Goal: Task Accomplishment & Management: Manage account settings

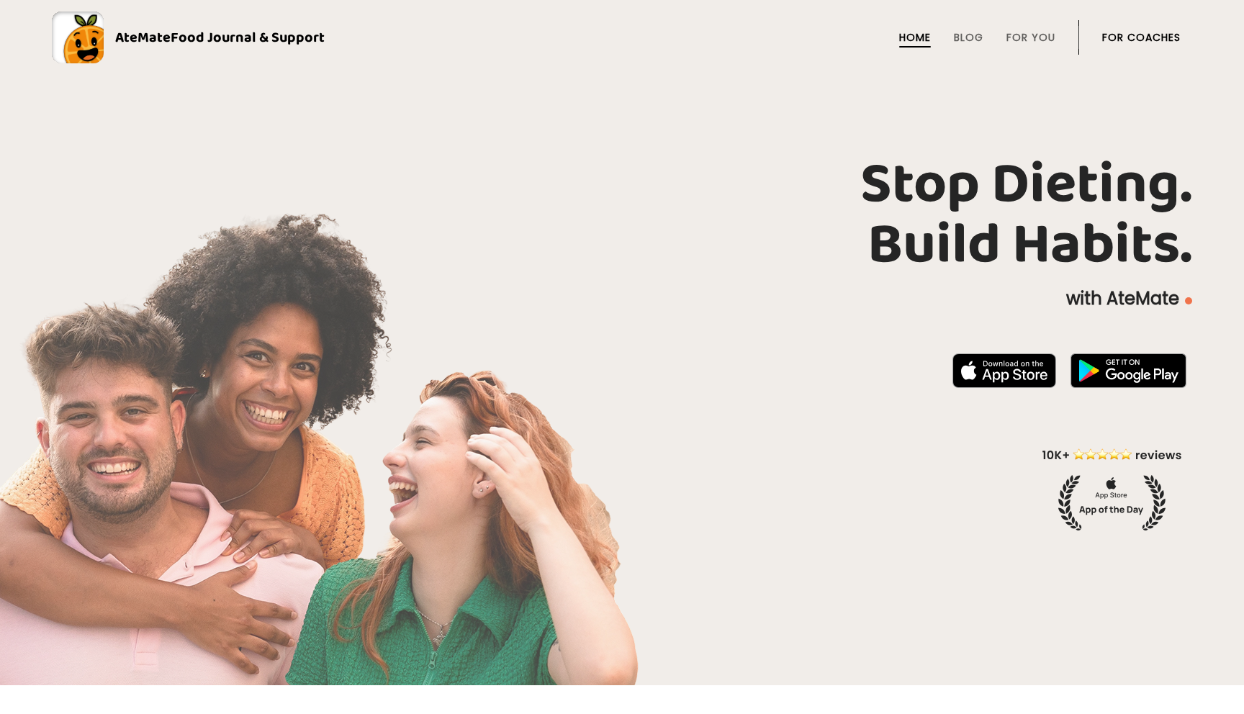
click at [1141, 35] on link "For Coaches" at bounding box center [1141, 38] width 78 height 12
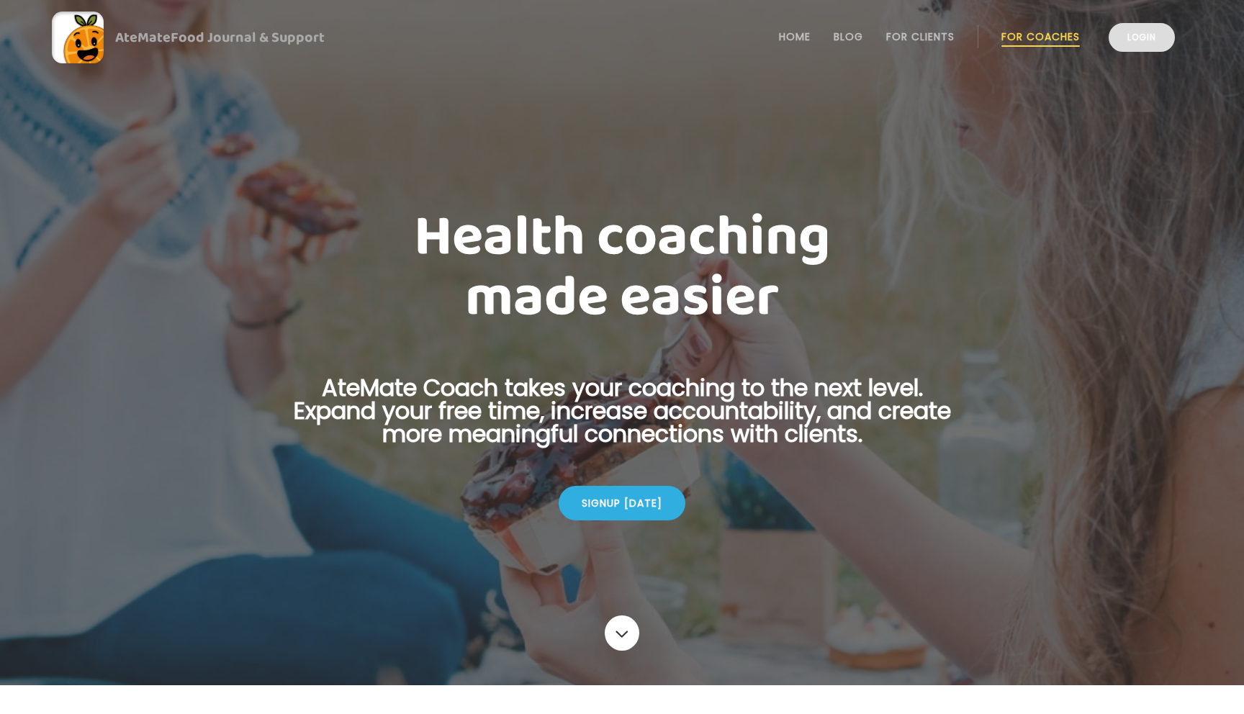
click at [1145, 42] on link "Login" at bounding box center [1142, 37] width 66 height 29
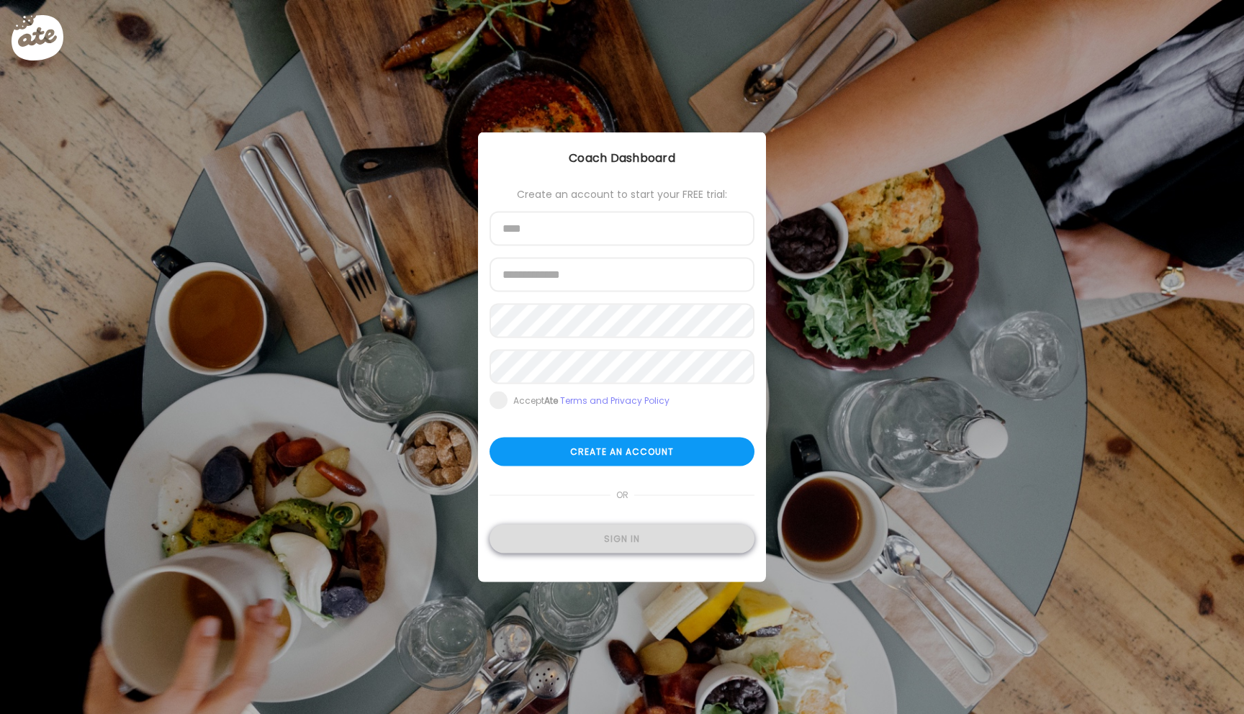
click at [632, 542] on div "Sign in" at bounding box center [622, 539] width 265 height 29
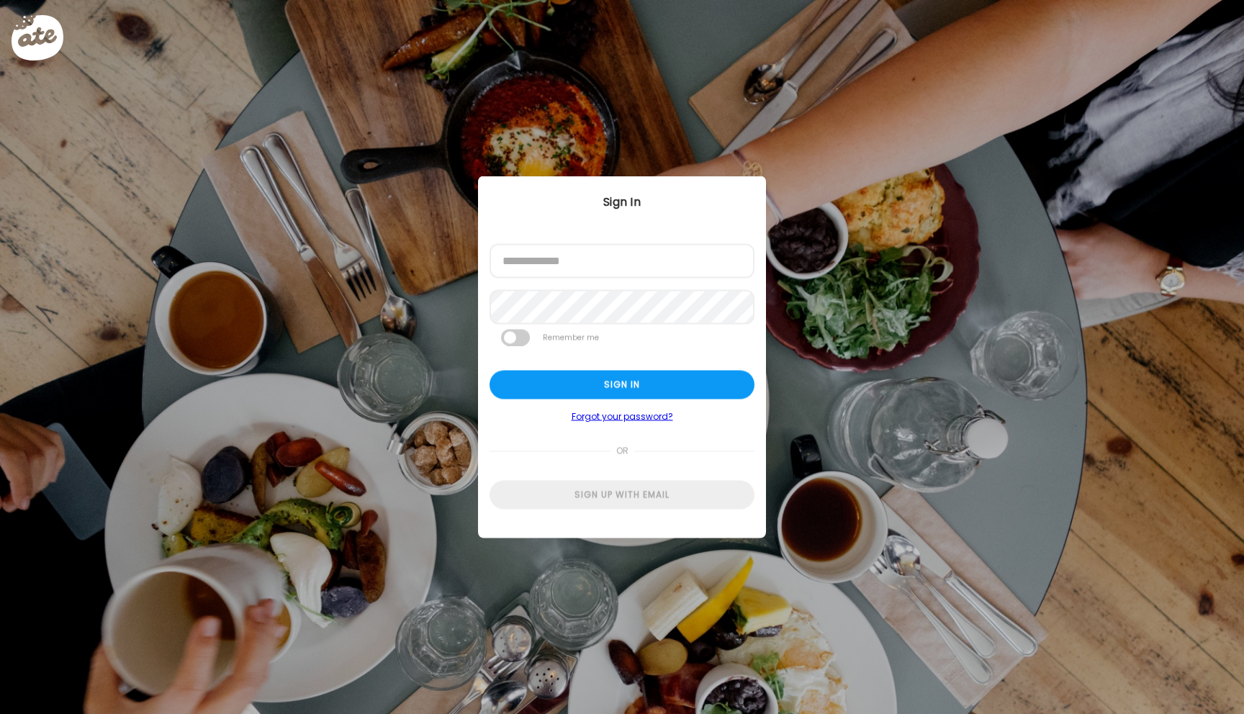
click at [490, 279] on div at bounding box center [490, 279] width 0 height 0
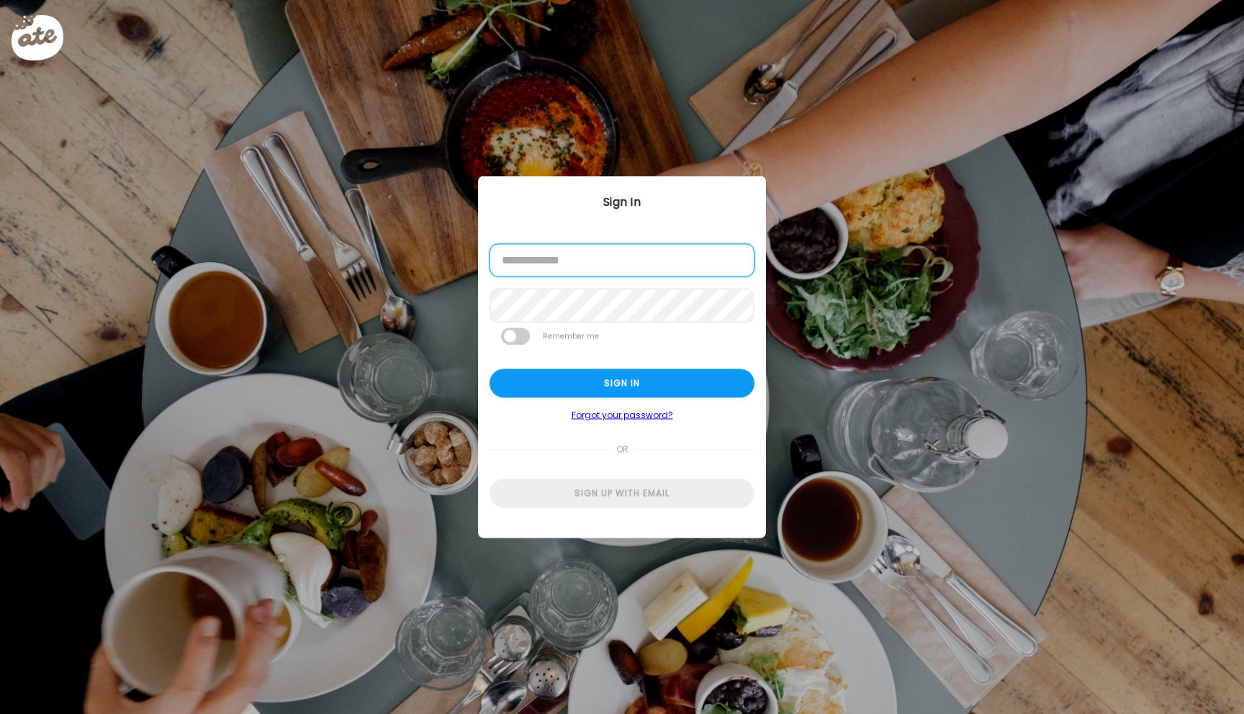
type input "**********"
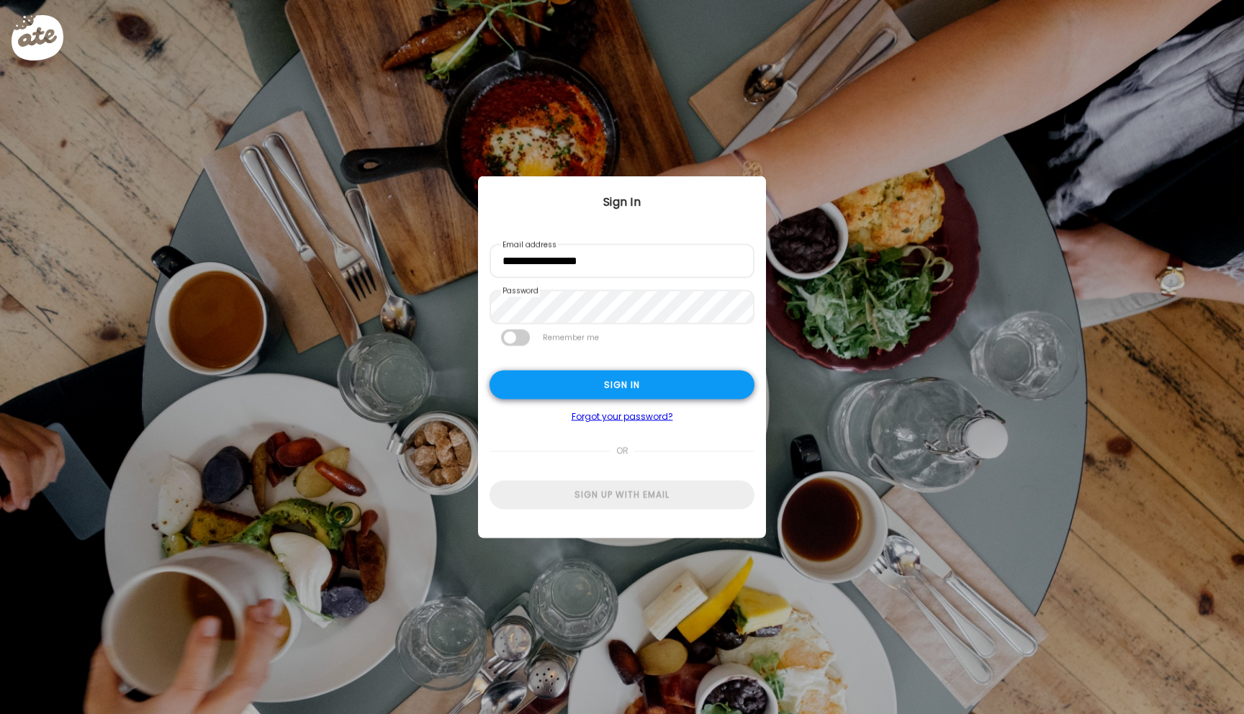
click at [523, 387] on div "Sign in" at bounding box center [622, 385] width 265 height 29
click at [565, 386] on div "Sign in" at bounding box center [622, 385] width 265 height 29
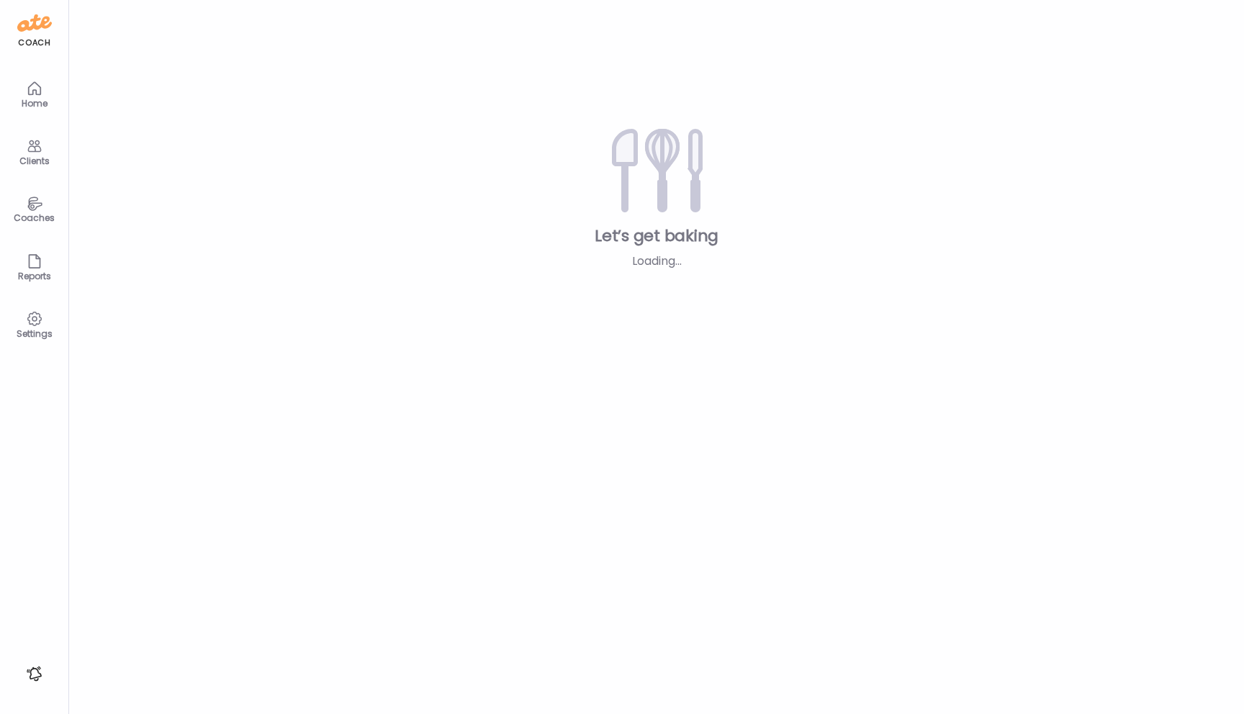
type input "*****"
type input "**********"
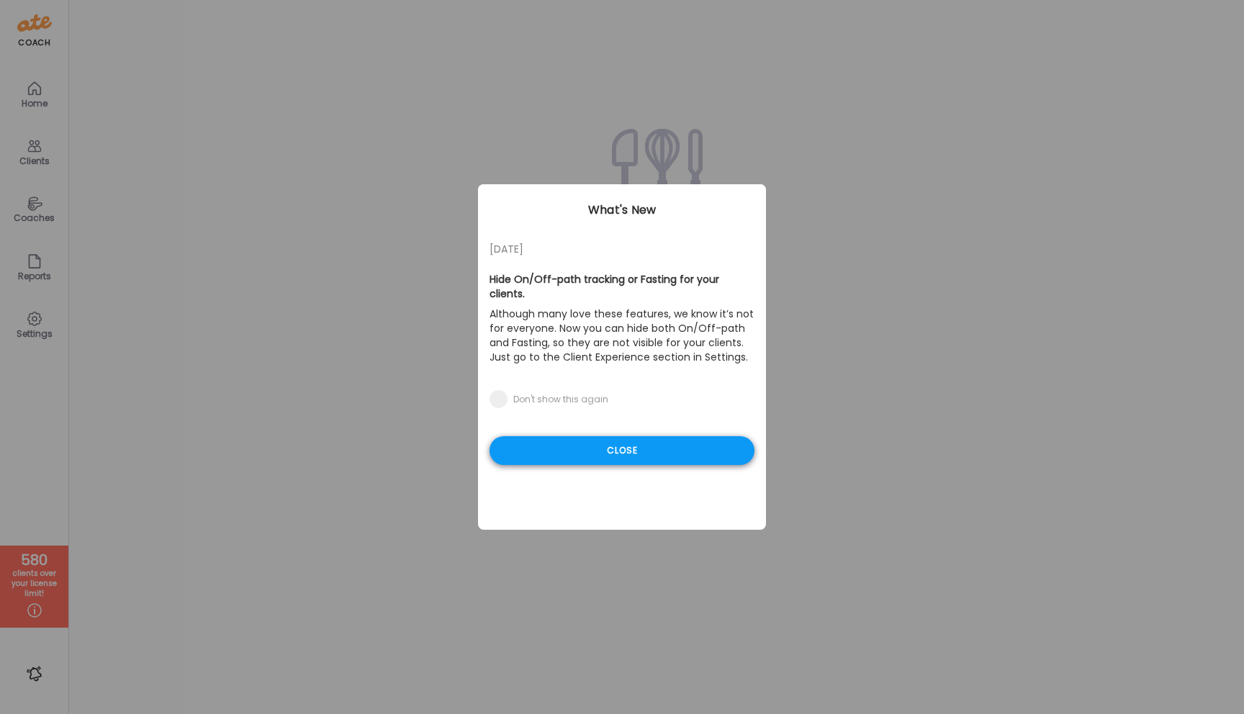
click at [607, 439] on div "Close" at bounding box center [622, 450] width 265 height 29
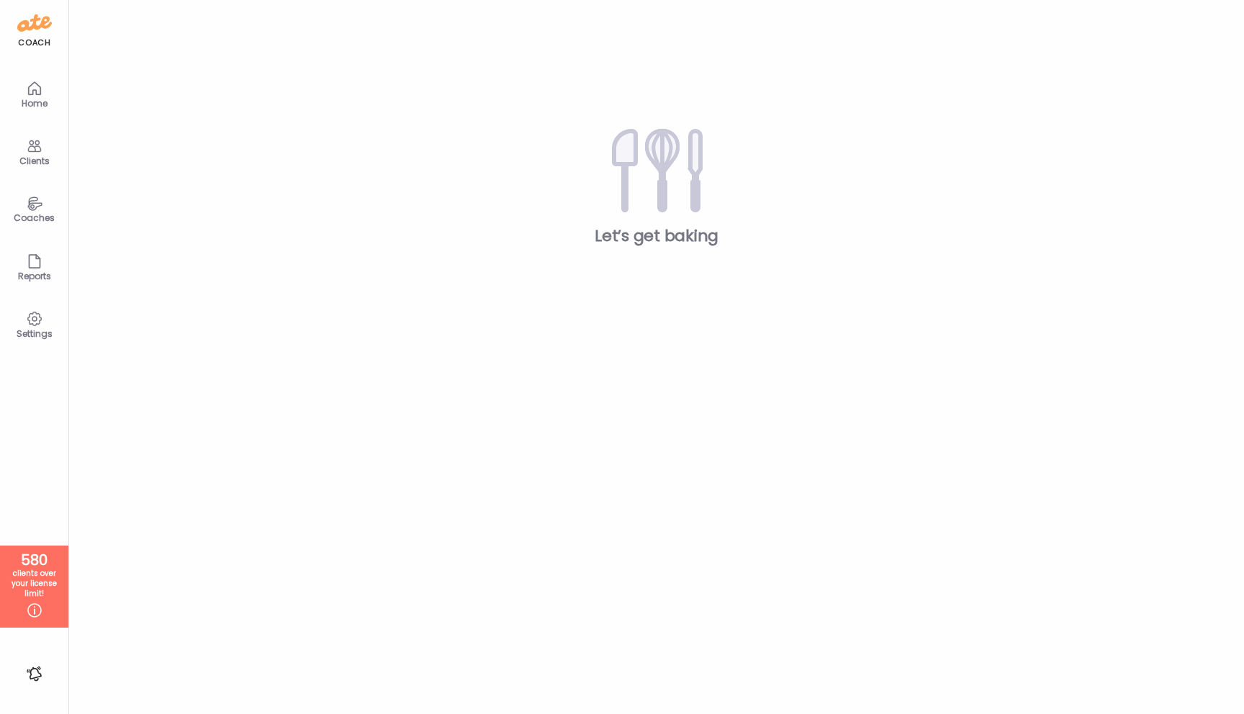
click at [37, 146] on icon at bounding box center [34, 146] width 17 height 17
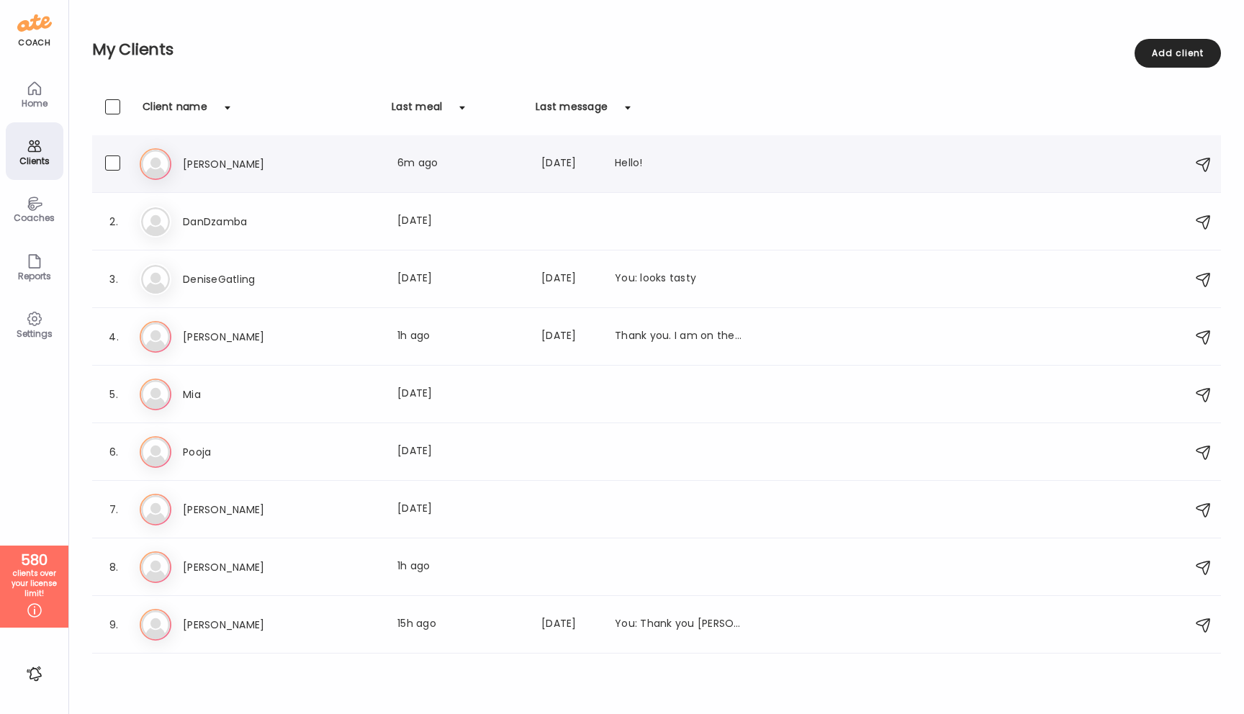
click at [194, 168] on h3 "[PERSON_NAME]" at bounding box center [246, 164] width 127 height 17
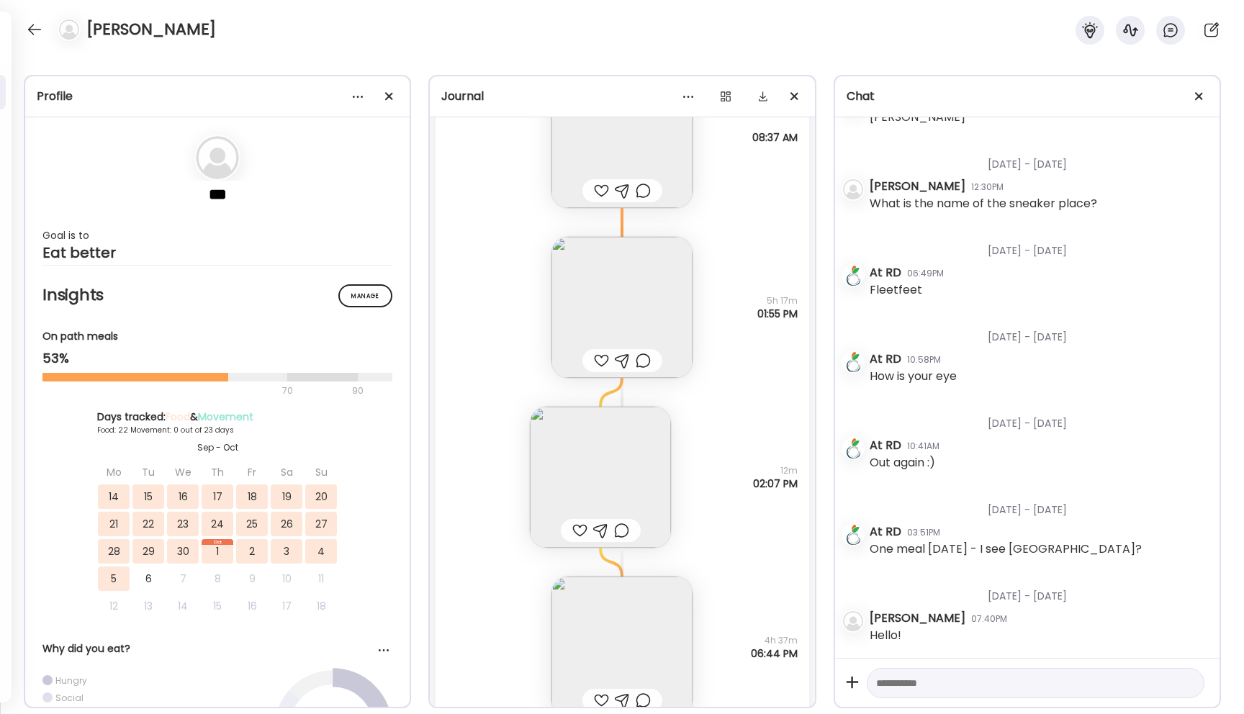
scroll to position [23755, 0]
click at [36, 29] on div at bounding box center [34, 29] width 23 height 23
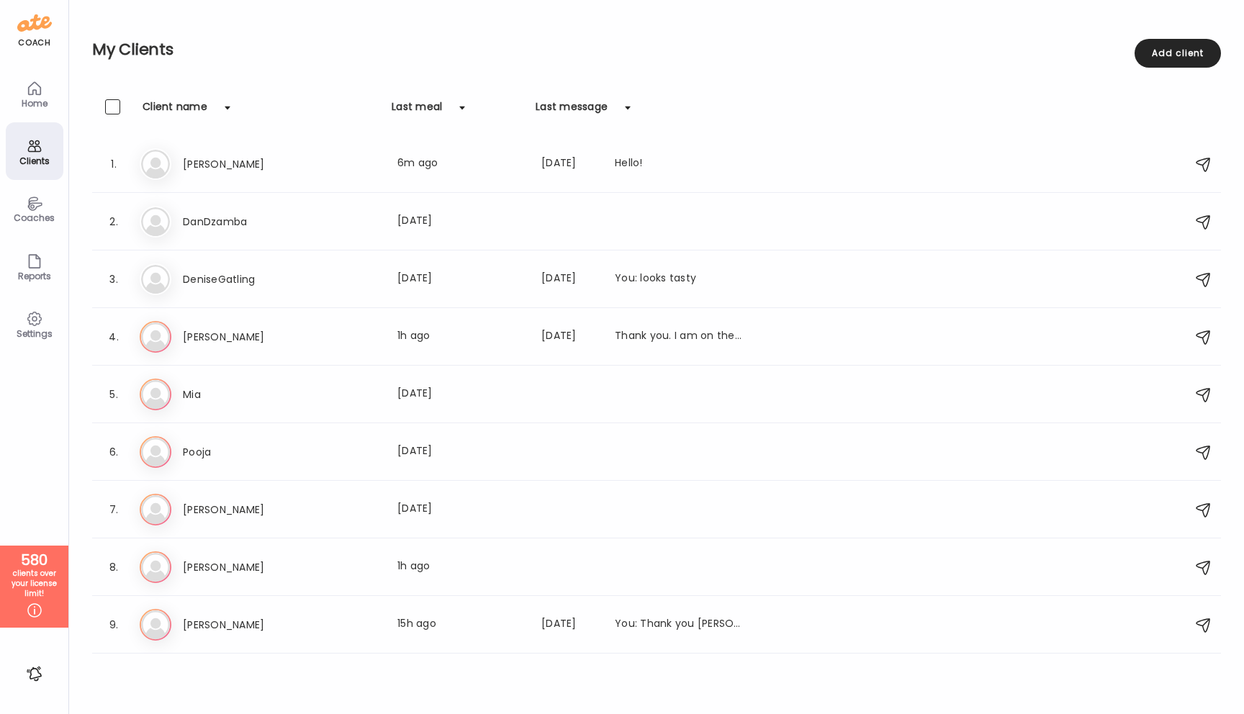
click at [35, 197] on icon at bounding box center [34, 204] width 14 height 14
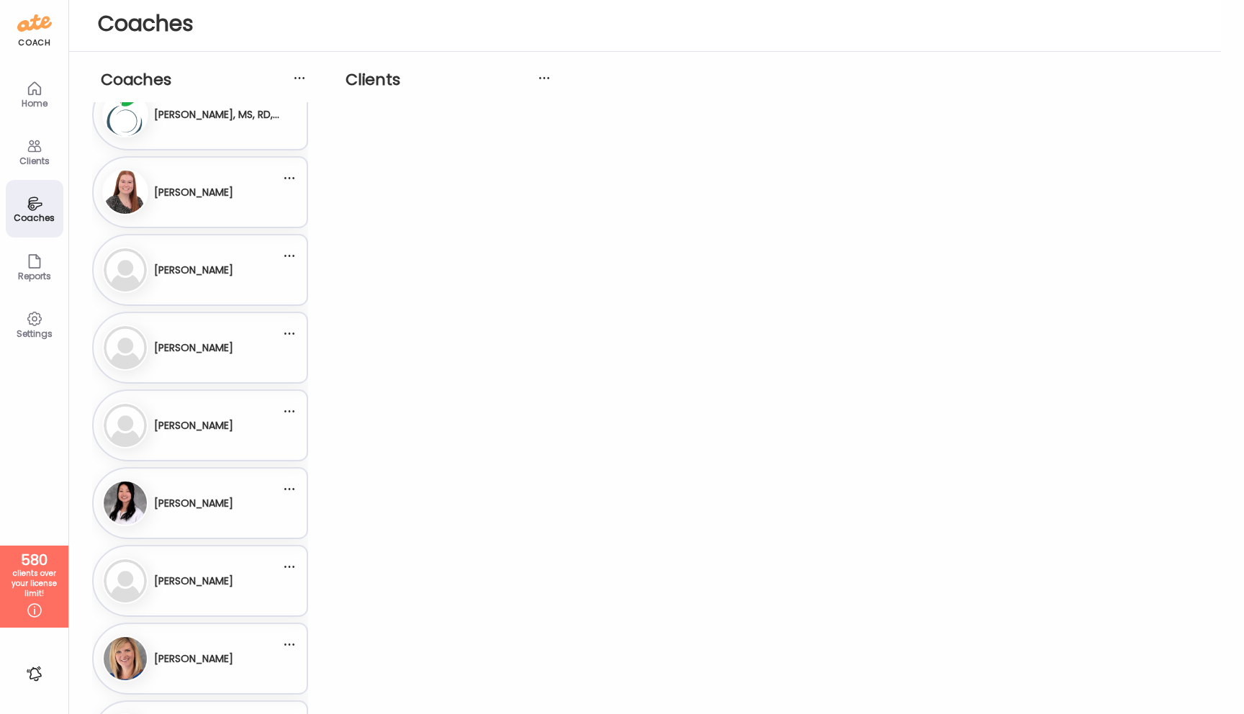
scroll to position [0, 0]
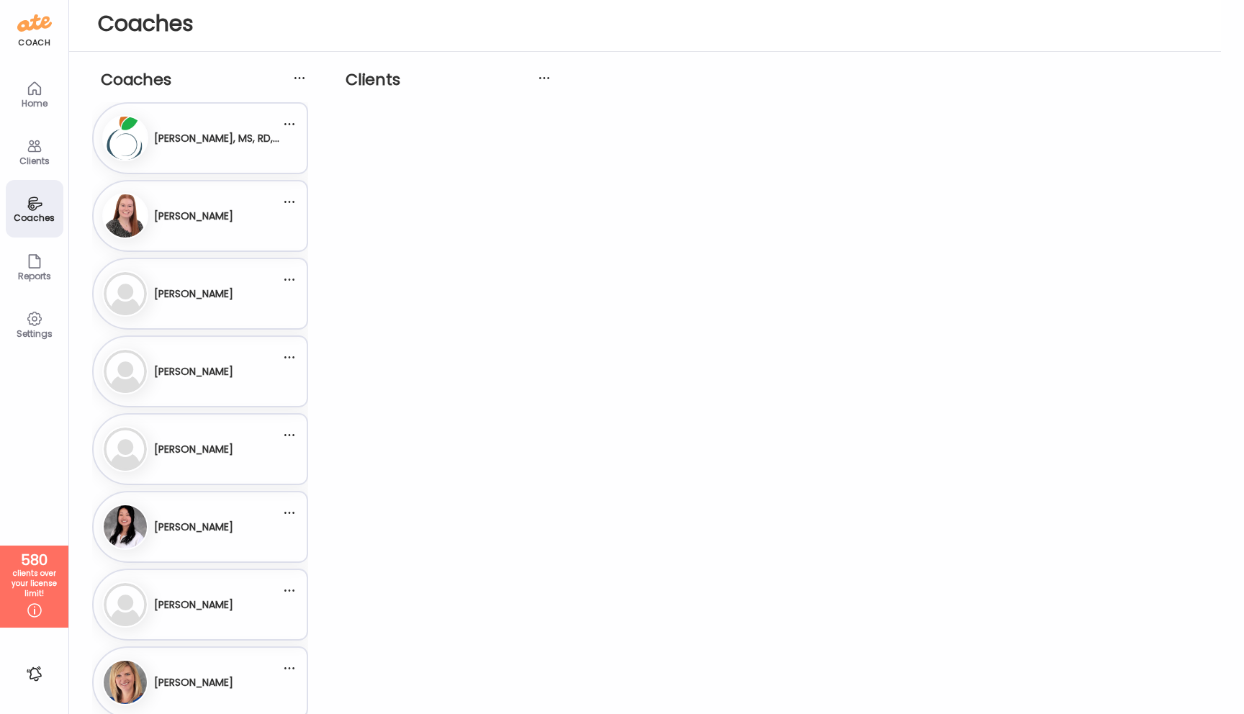
click at [35, 323] on icon at bounding box center [34, 318] width 17 height 17
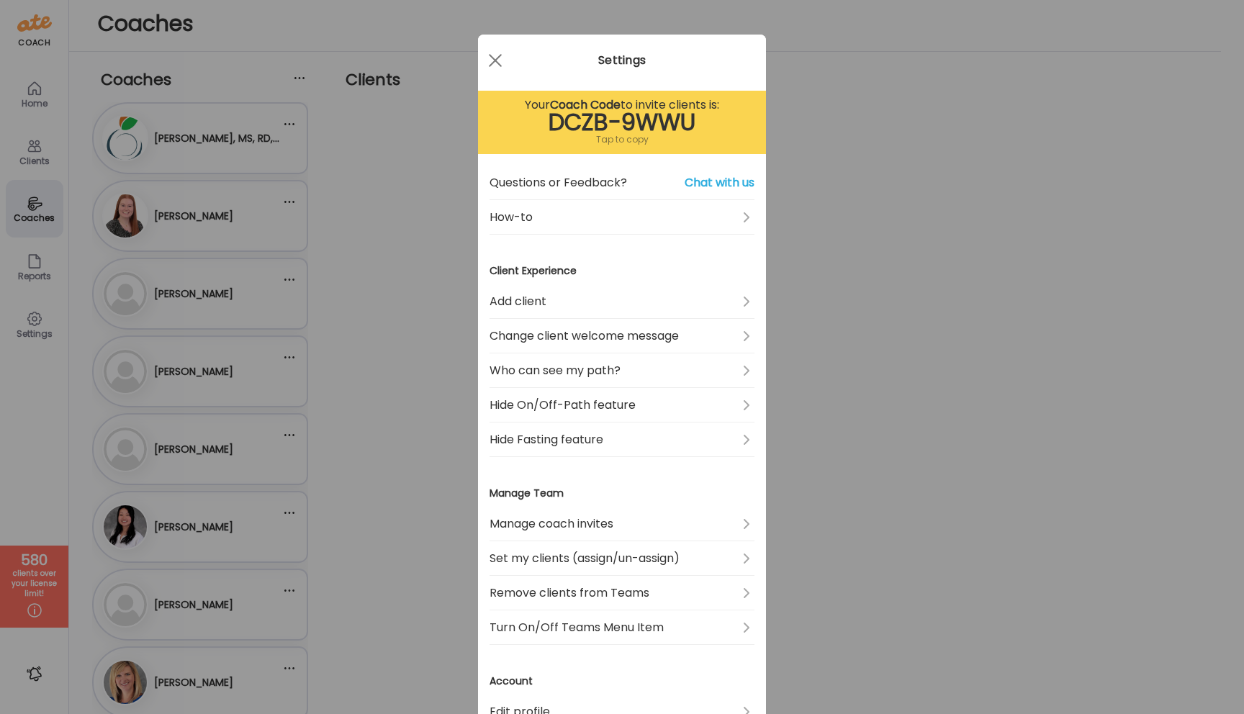
click at [411, 243] on div "Ate Coach Dashboard Wahoo! It’s official Take a moment to set up your Coach Pro…" at bounding box center [622, 357] width 1244 height 714
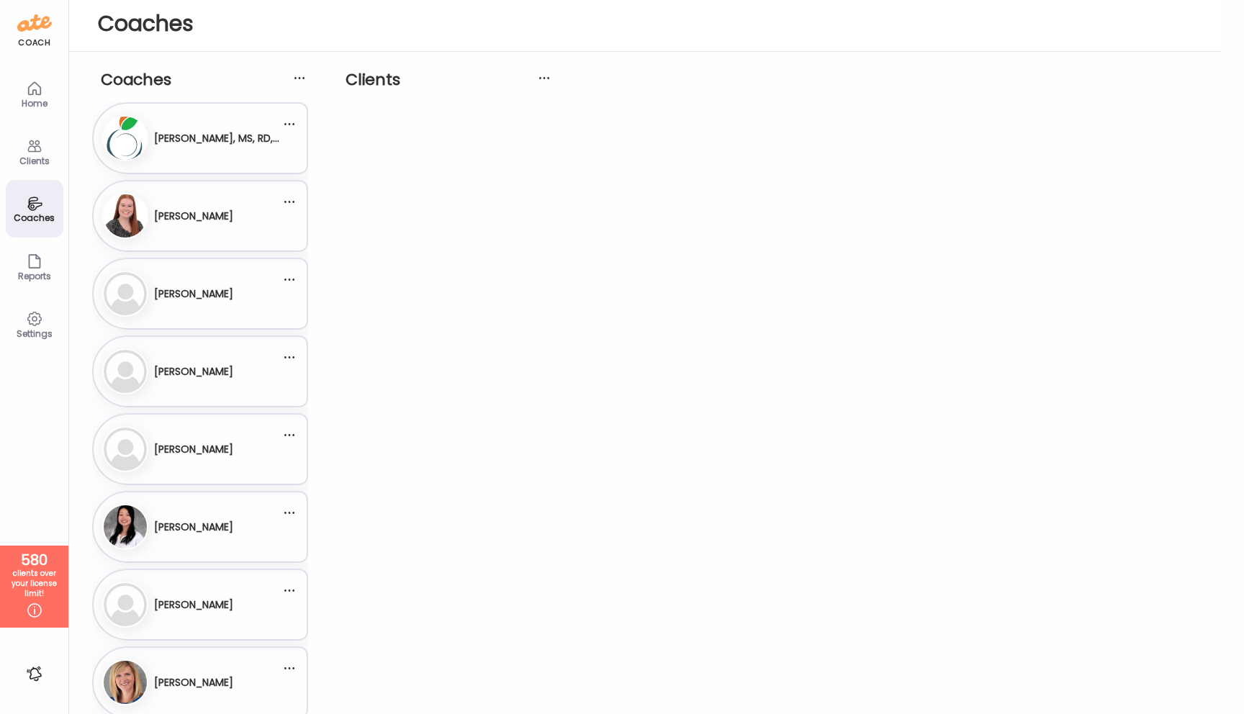
click at [37, 154] on icon at bounding box center [34, 146] width 17 height 17
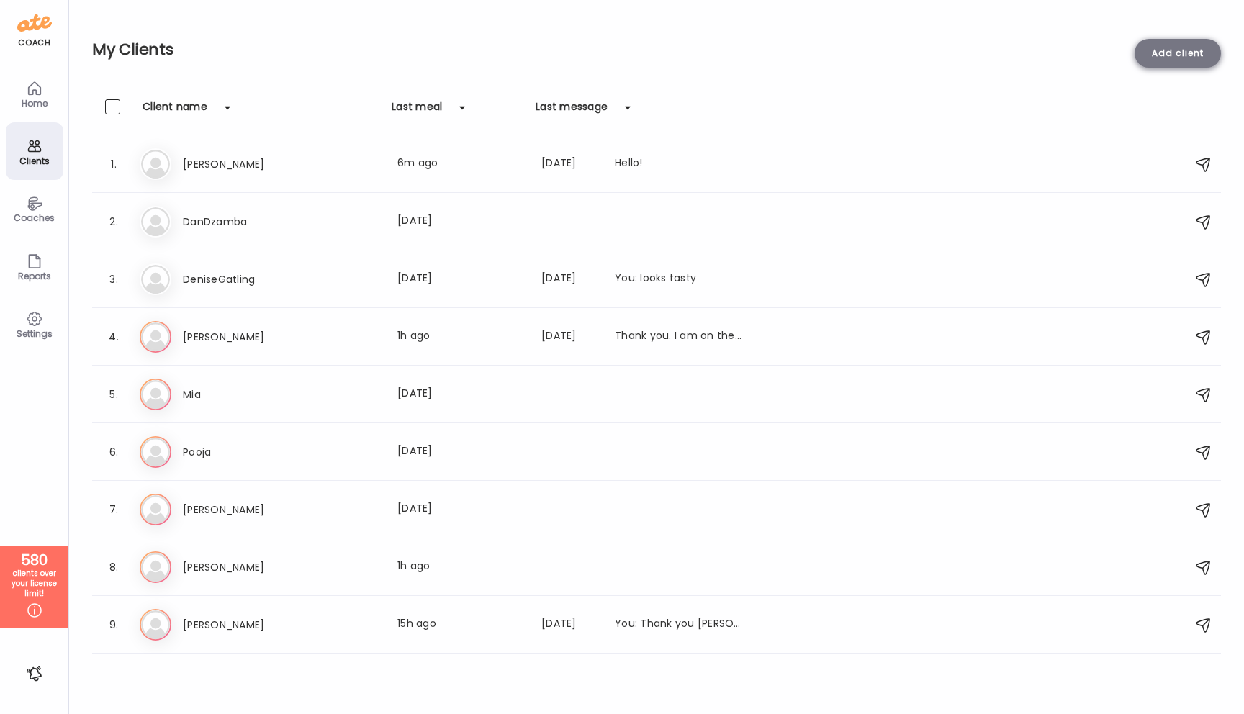
click at [1175, 47] on div "Add client" at bounding box center [1178, 53] width 86 height 29
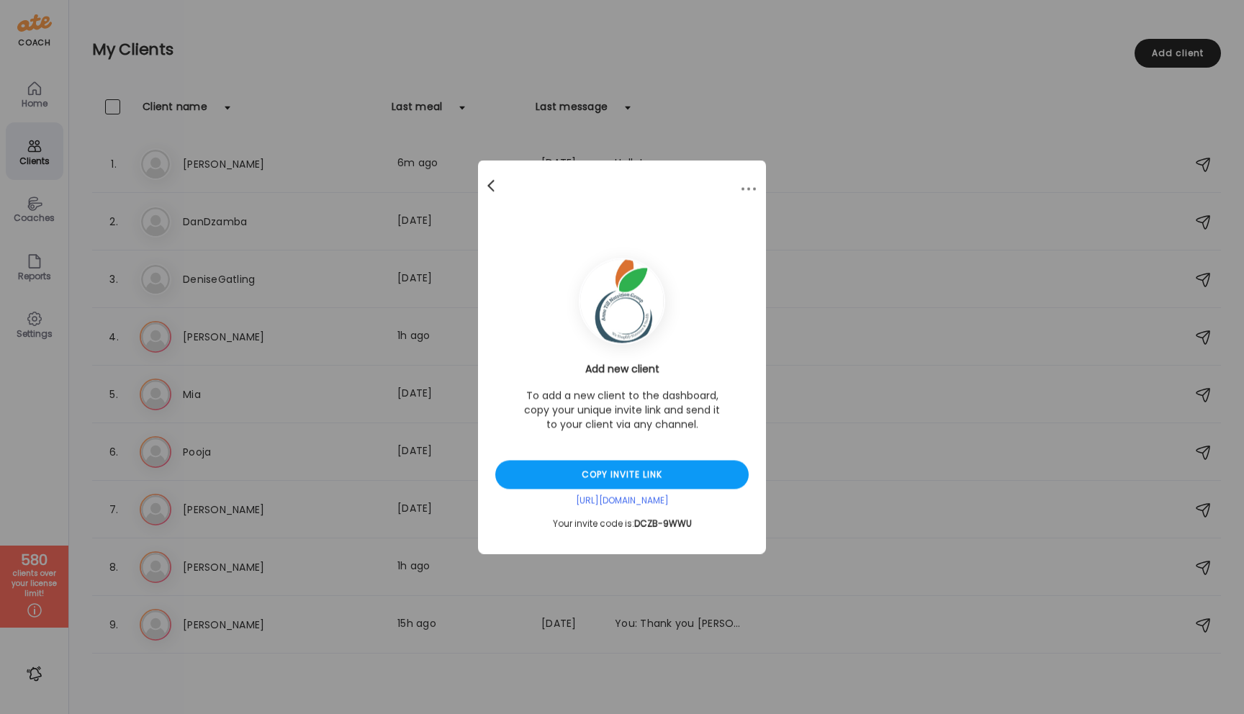
click at [490, 185] on div at bounding box center [492, 186] width 29 height 29
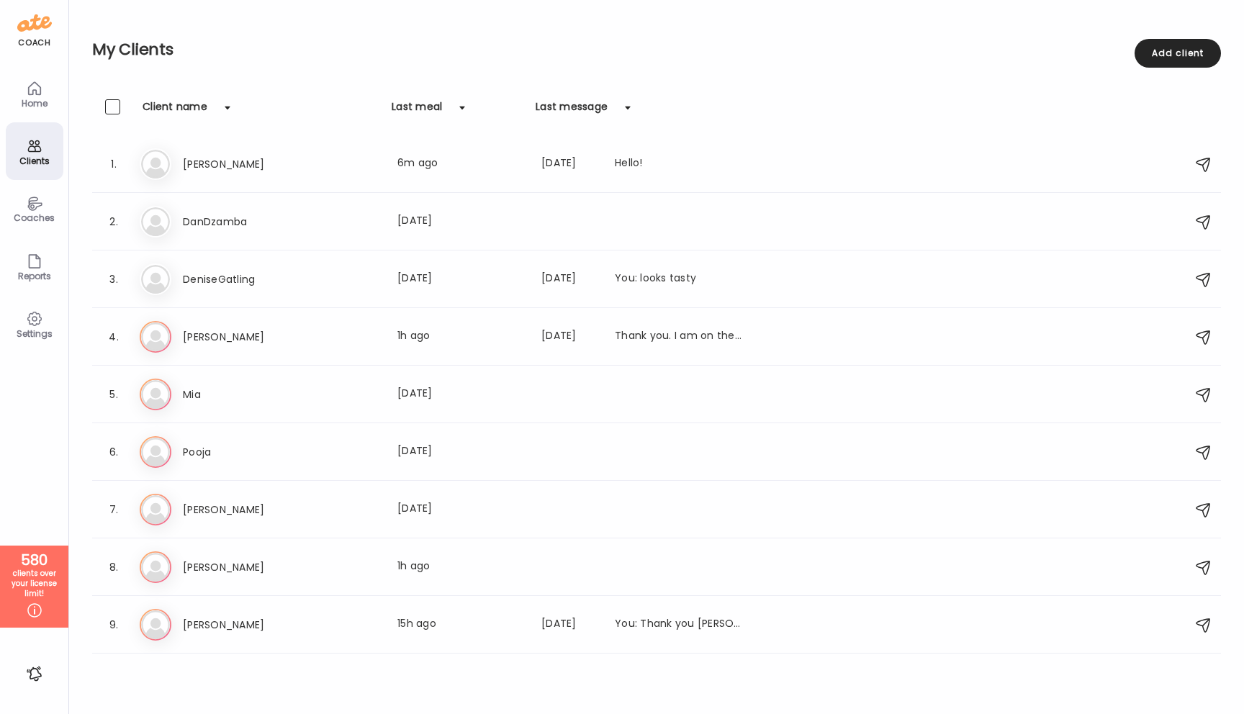
click at [26, 320] on icon at bounding box center [34, 318] width 17 height 17
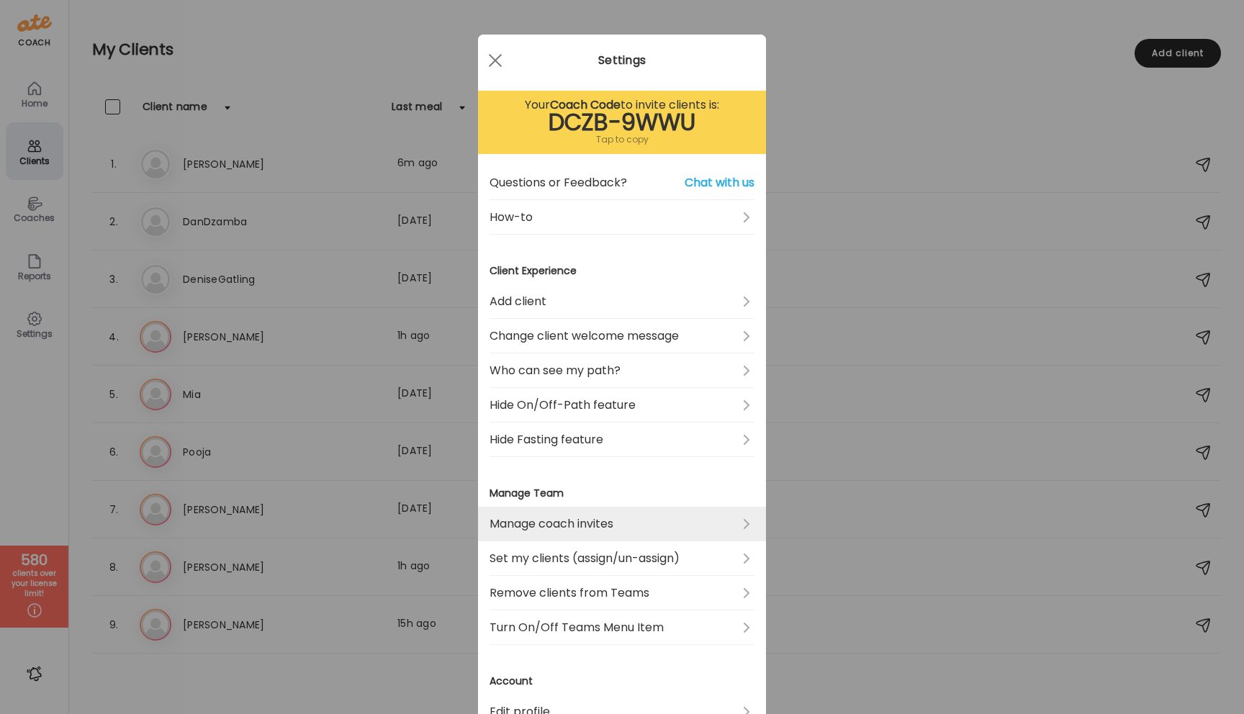
click at [528, 523] on link "Manage coach invites" at bounding box center [622, 524] width 265 height 35
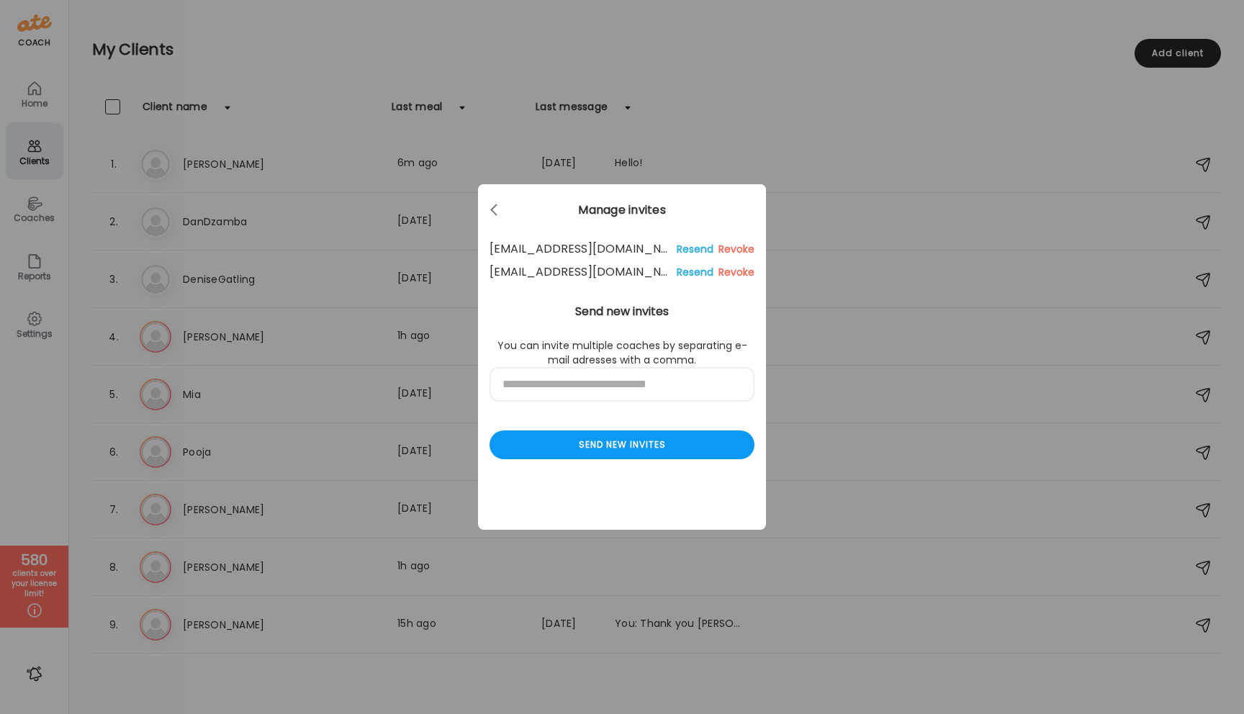
click at [733, 271] on div "Revoke" at bounding box center [737, 272] width 36 height 17
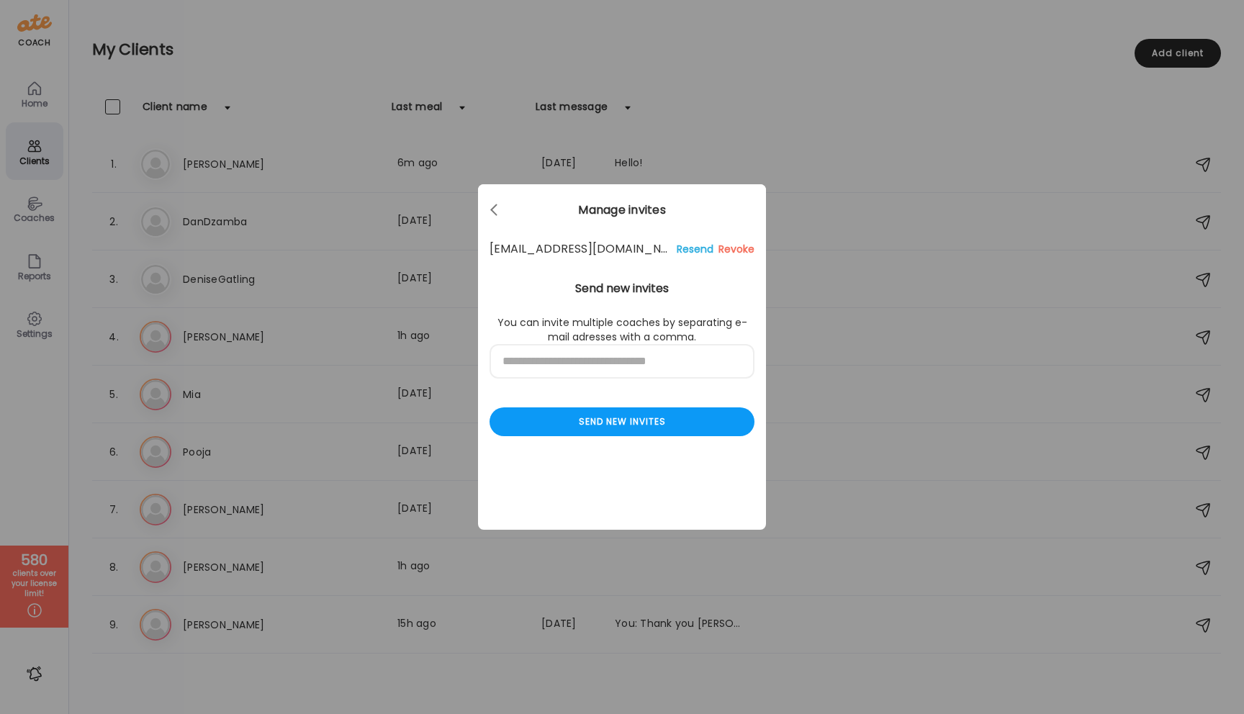
click at [737, 251] on div "Revoke" at bounding box center [737, 248] width 36 height 17
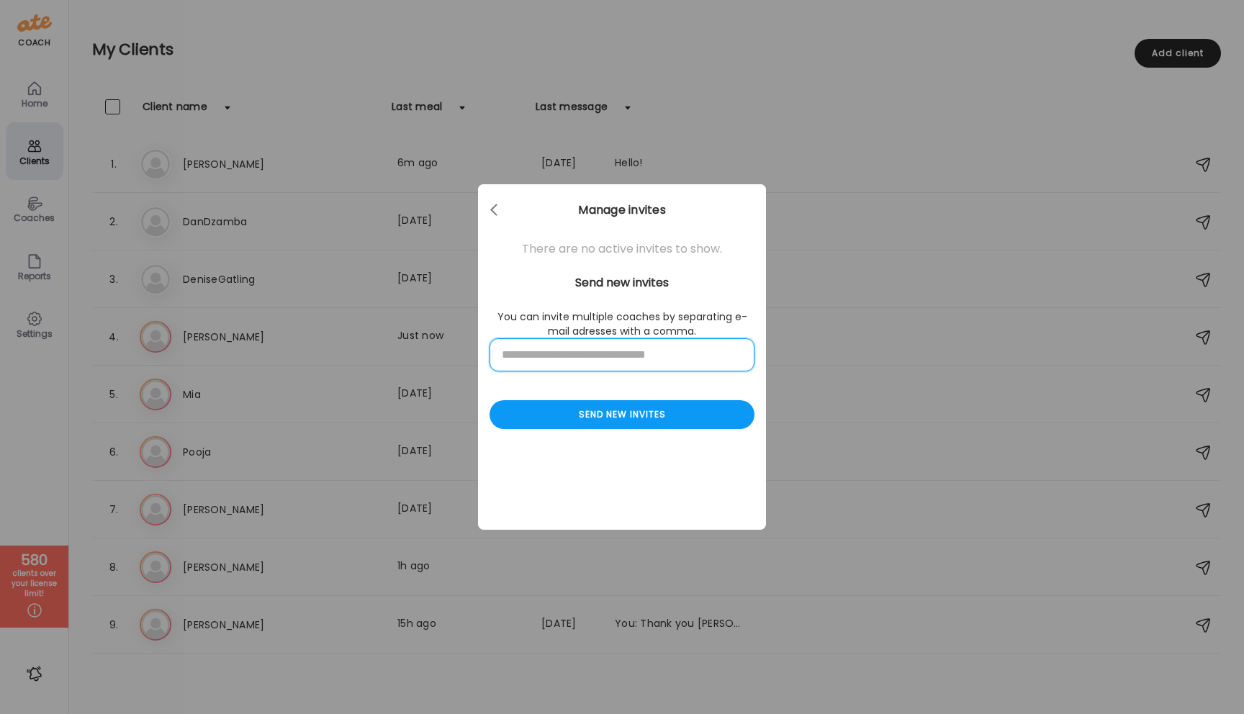
click at [554, 356] on input "text" at bounding box center [622, 354] width 265 height 33
type input "**********"
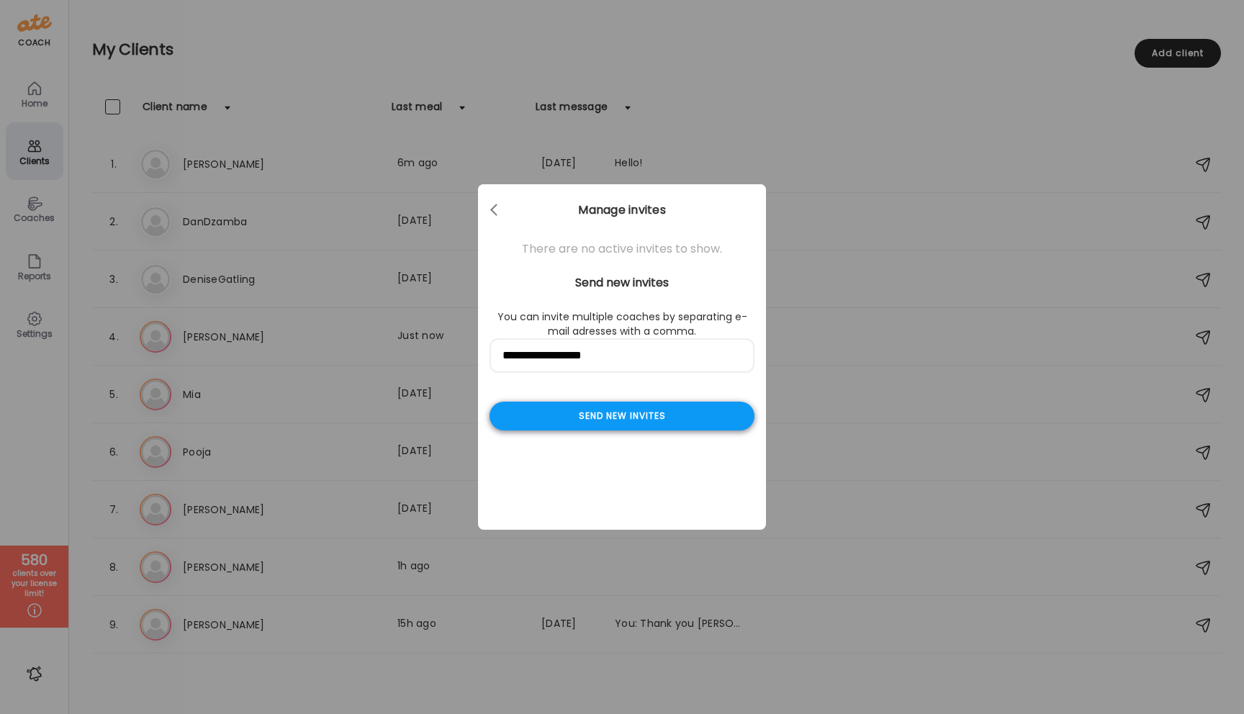
click at [601, 418] on div "Send new invites" at bounding box center [622, 416] width 265 height 29
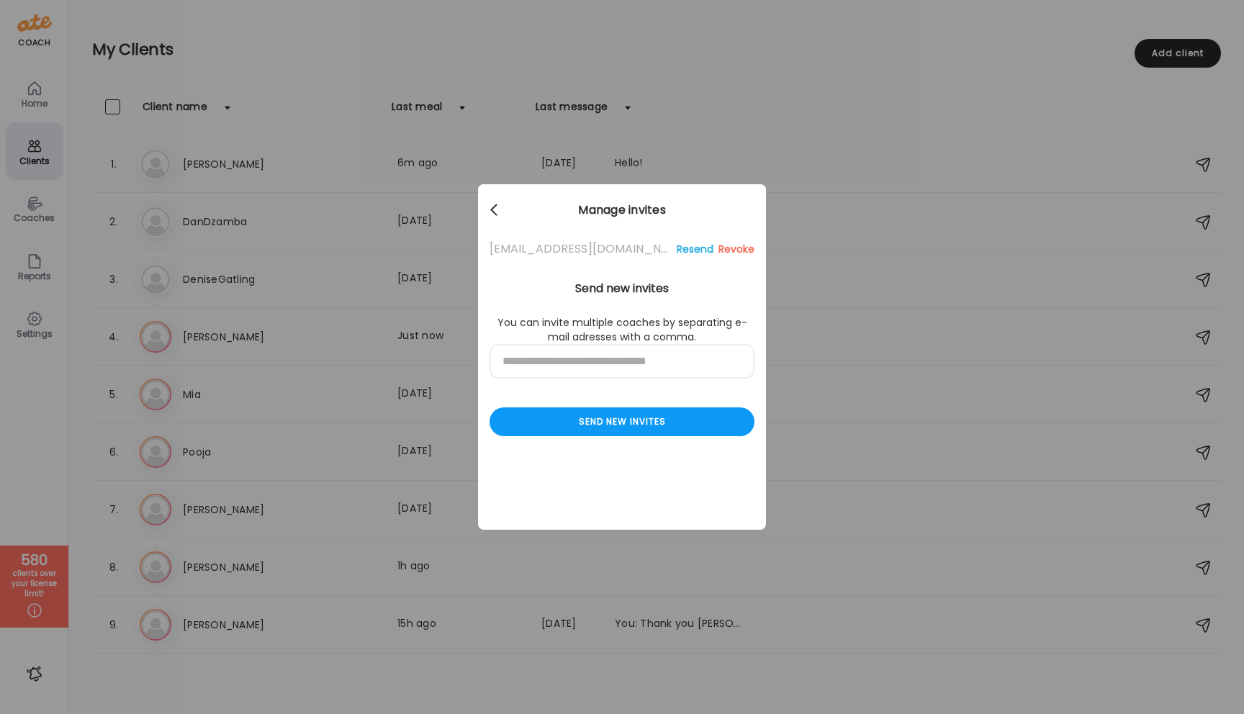
click at [493, 208] on span at bounding box center [493, 207] width 7 height 7
